Goal: Transaction & Acquisition: Purchase product/service

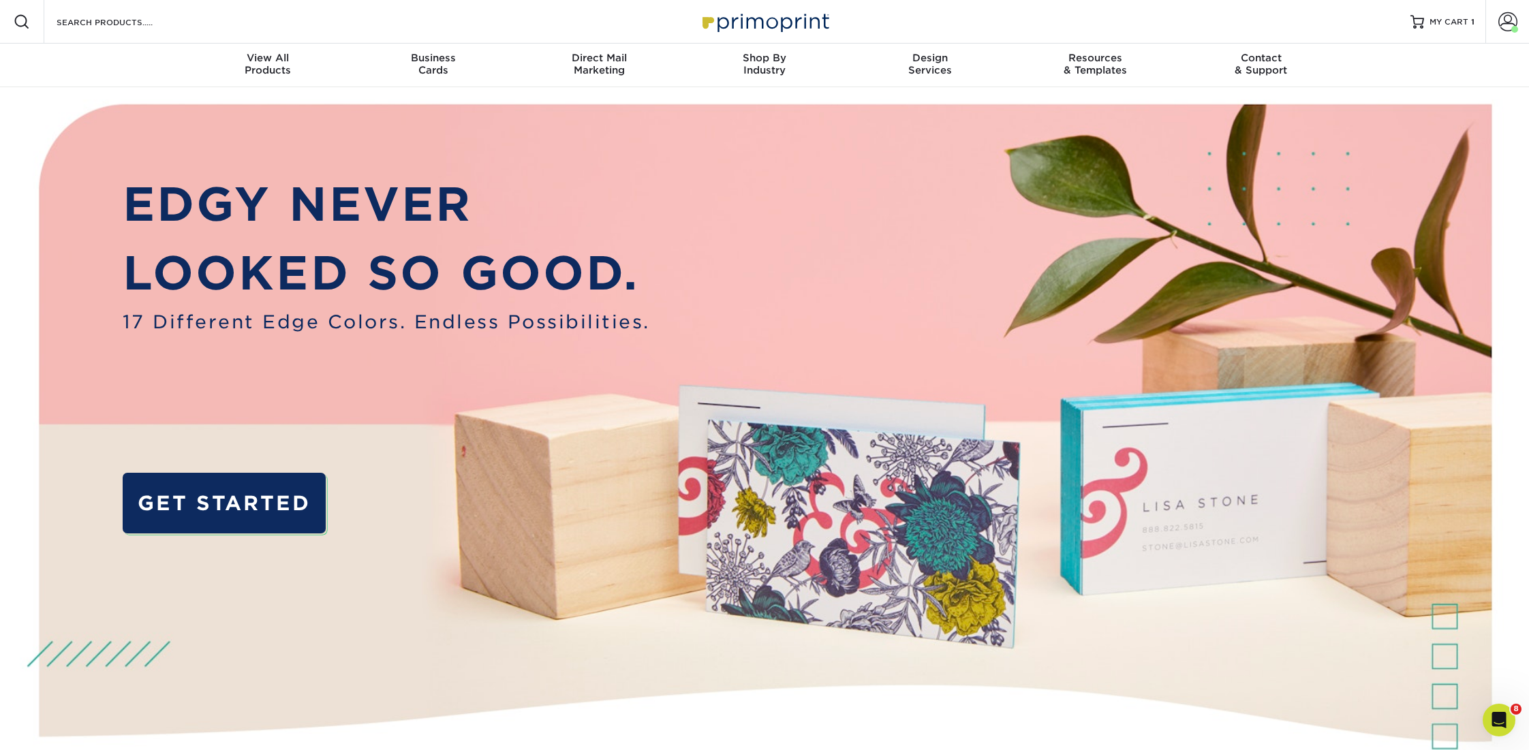
click at [20, 23] on span at bounding box center [22, 22] width 16 height 16
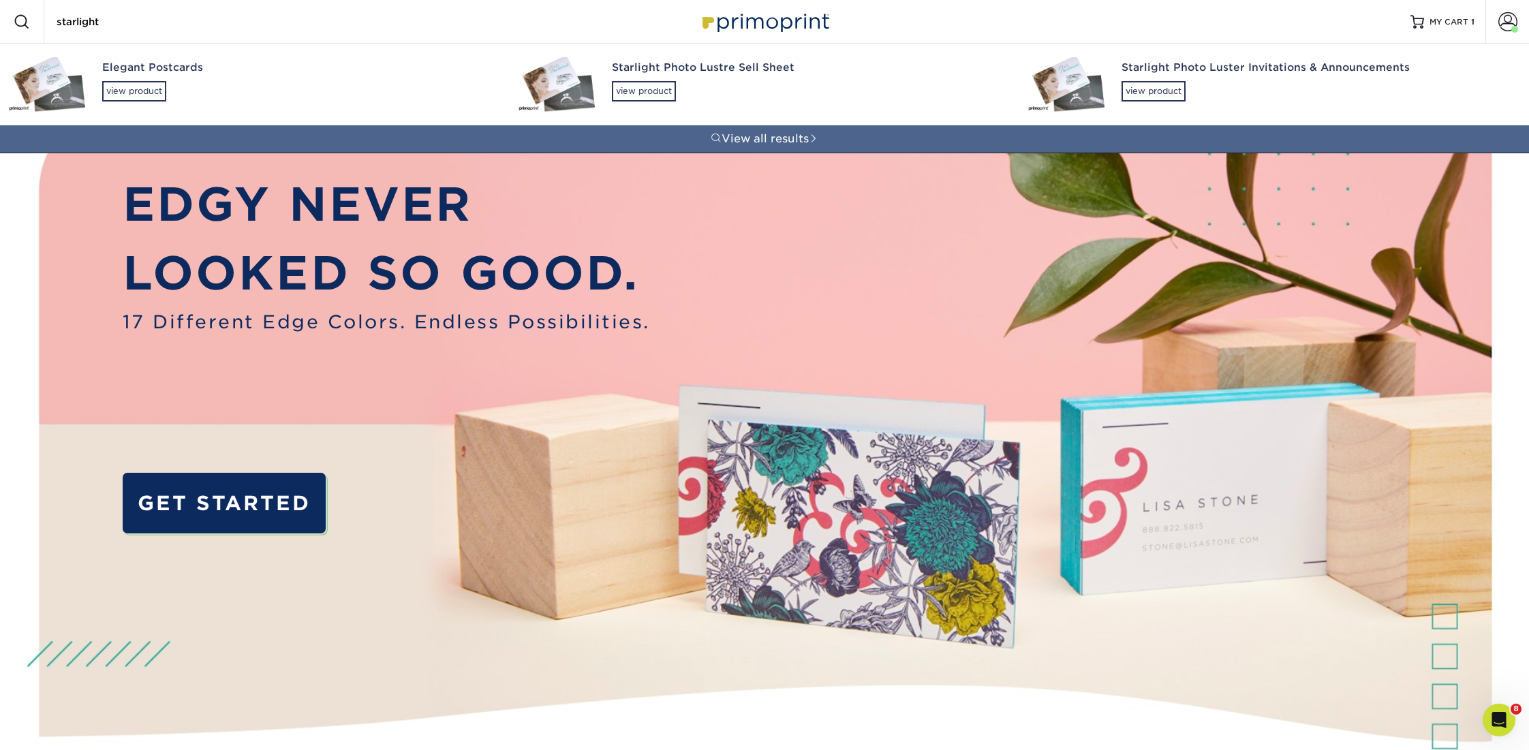
type input "starlight"
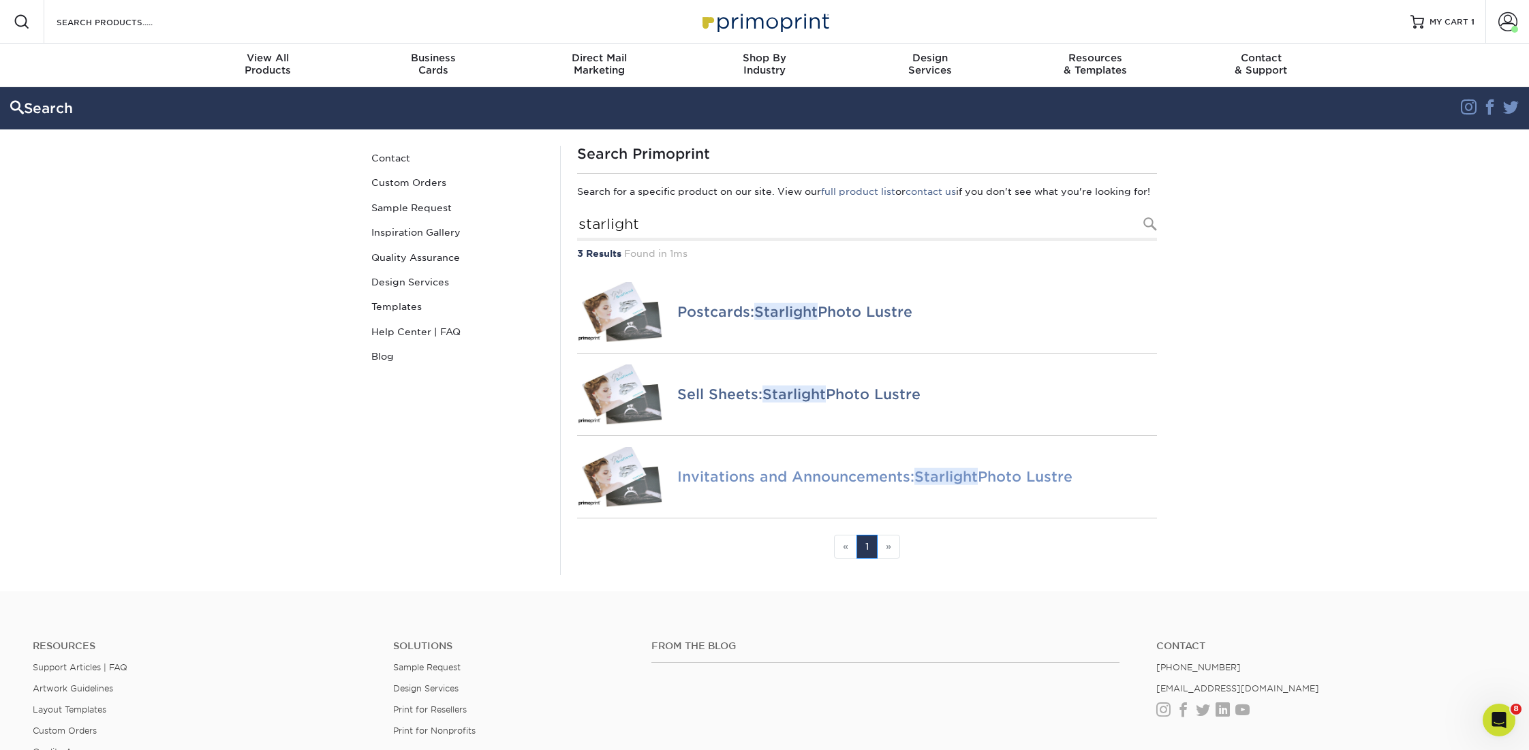
click at [740, 482] on h4 "Invitations and Announcements: Starlight Photo Lustre" at bounding box center [917, 477] width 480 height 16
